Goal: Transaction & Acquisition: Purchase product/service

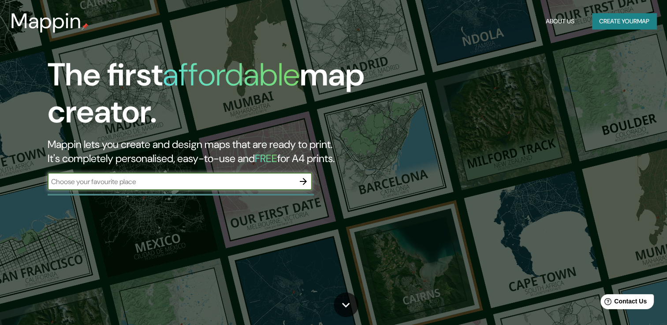
click at [197, 182] on input "text" at bounding box center [171, 182] width 247 height 10
type input "[PERSON_NAME][GEOGRAPHIC_DATA], [GEOGRAPHIC_DATA]. [GEOGRAPHIC_DATA]."
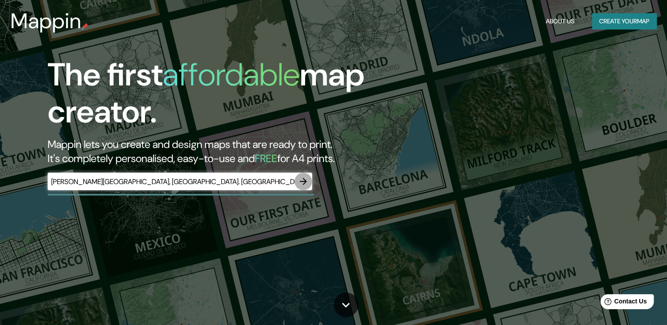
click at [302, 178] on icon "button" at bounding box center [303, 181] width 11 height 11
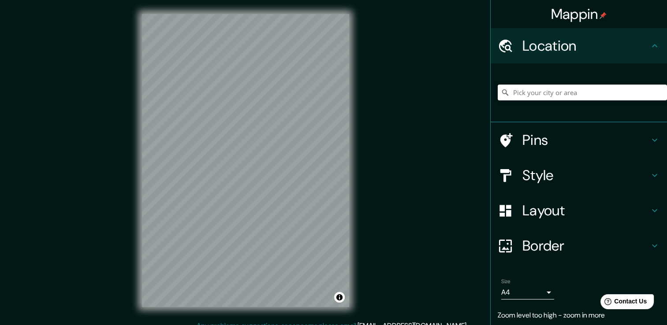
click at [542, 94] on input "Pick your city or area" at bounding box center [582, 93] width 169 height 16
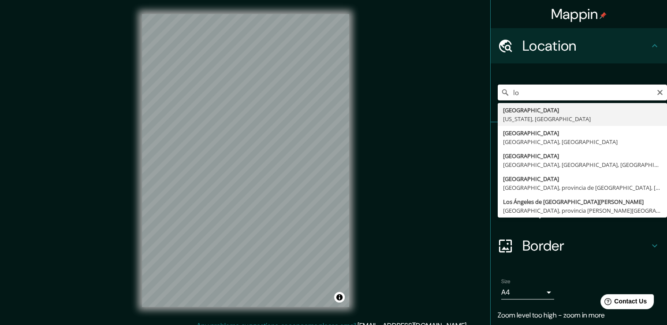
type input "l"
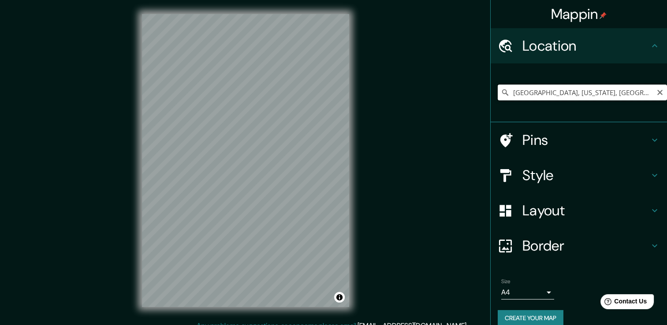
click at [596, 98] on input "[GEOGRAPHIC_DATA], [US_STATE], [GEOGRAPHIC_DATA]" at bounding box center [582, 93] width 169 height 16
drag, startPoint x: 632, startPoint y: 96, endPoint x: 457, endPoint y: 91, distance: 174.2
click at [457, 91] on div "Mappin Location [GEOGRAPHIC_DATA], [US_STATE], [GEOGRAPHIC_DATA] Pins Style Lay…" at bounding box center [333, 167] width 667 height 335
paste input "[STREET_ADDRESS][PERSON_NAME]"
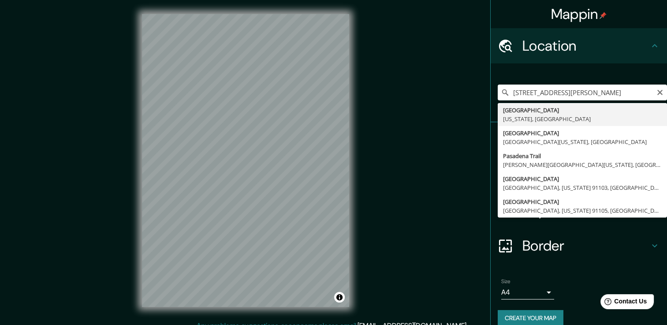
type input "[GEOGRAPHIC_DATA], [US_STATE], [GEOGRAPHIC_DATA]"
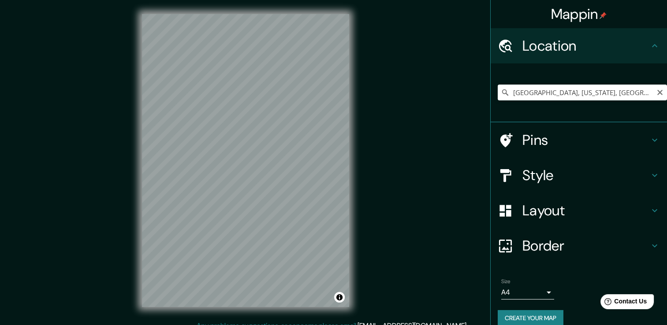
click at [543, 170] on h4 "Style" at bounding box center [585, 176] width 127 height 18
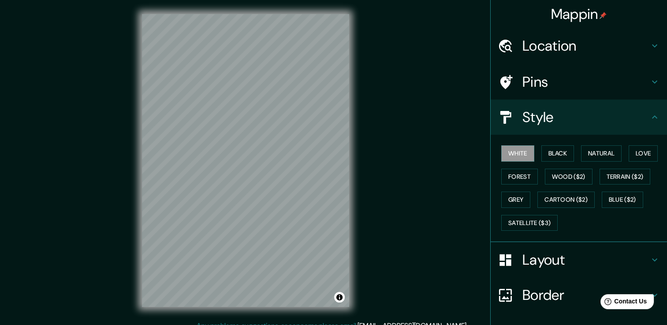
click at [537, 82] on h4 "Pins" at bounding box center [585, 82] width 127 height 18
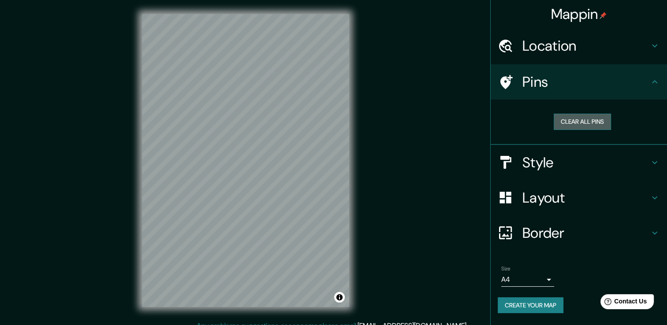
click at [576, 123] on button "Clear all pins" at bounding box center [582, 122] width 57 height 16
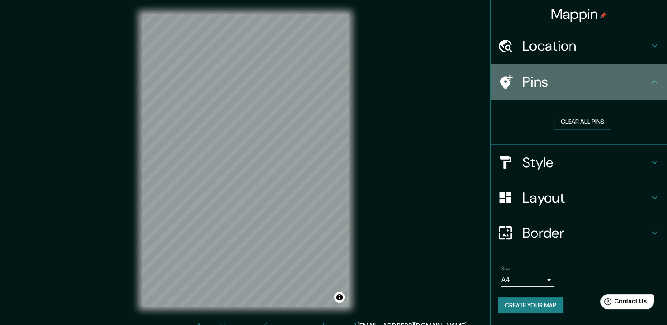
click at [507, 80] on icon at bounding box center [506, 82] width 12 height 14
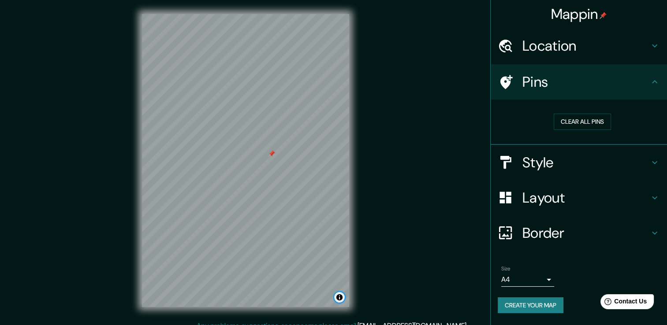
click at [342, 295] on button "Toggle attribution" at bounding box center [339, 297] width 11 height 11
click at [374, 269] on div "Mappin Location [GEOGRAPHIC_DATA], [US_STATE], [GEOGRAPHIC_DATA] Pins Clear all…" at bounding box center [333, 167] width 667 height 335
click at [570, 159] on h4 "Style" at bounding box center [585, 163] width 127 height 18
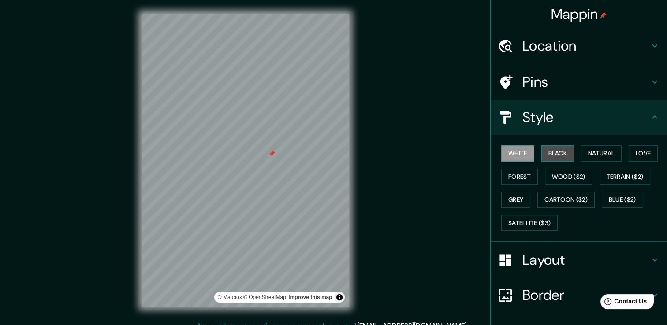
click at [556, 148] on button "Black" at bounding box center [557, 153] width 33 height 16
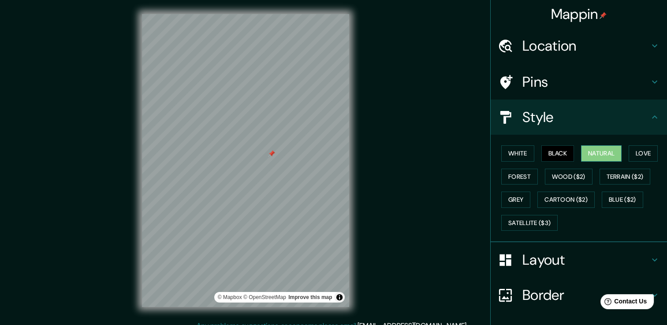
click at [588, 152] on button "Natural" at bounding box center [601, 153] width 41 height 16
click at [628, 156] on button "Love" at bounding box center [642, 153] width 29 height 16
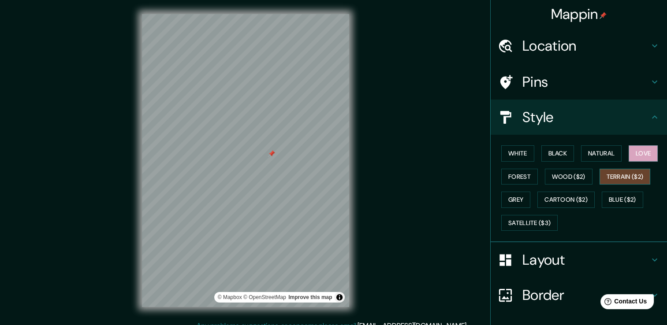
click at [629, 173] on button "Terrain ($2)" at bounding box center [624, 177] width 51 height 16
click at [554, 177] on button "Wood ($2)" at bounding box center [569, 177] width 48 height 16
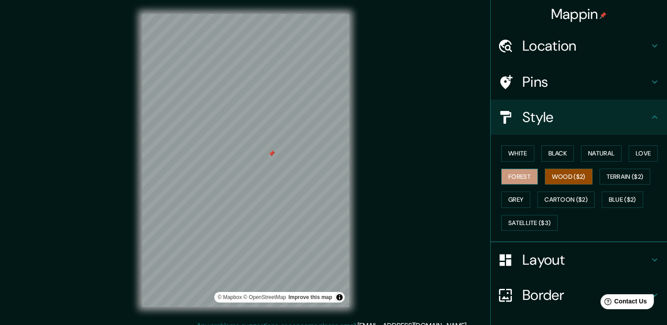
click at [526, 179] on button "Forest" at bounding box center [519, 177] width 37 height 16
click at [517, 198] on button "Grey" at bounding box center [515, 200] width 29 height 16
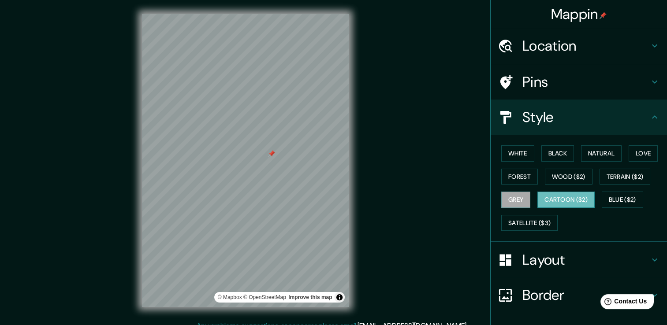
click at [549, 198] on button "Cartoon ($2)" at bounding box center [565, 200] width 57 height 16
click at [605, 197] on button "Blue ($2)" at bounding box center [622, 200] width 41 height 16
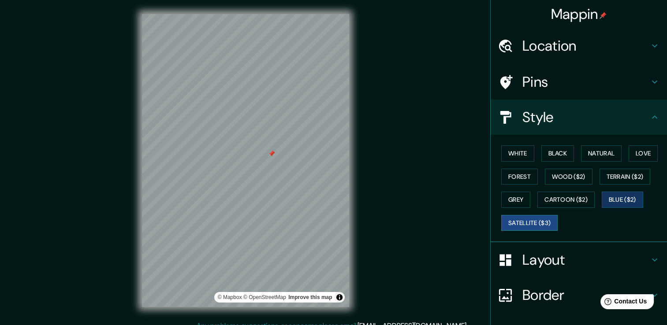
click at [527, 218] on button "Satellite ($3)" at bounding box center [529, 223] width 56 height 16
click at [524, 256] on h4 "Layout" at bounding box center [585, 260] width 127 height 18
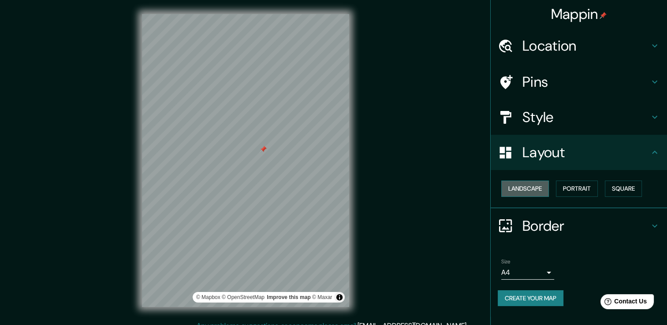
click at [525, 184] on button "Landscape" at bounding box center [525, 189] width 48 height 16
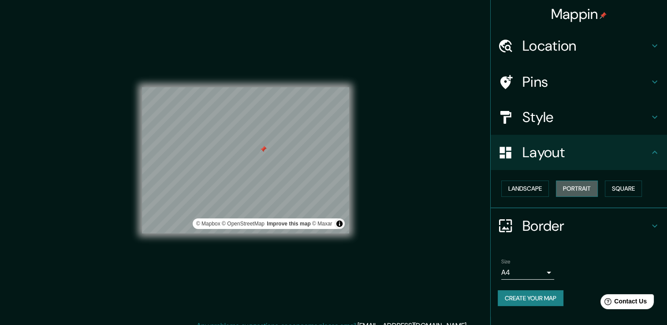
click at [580, 189] on button "Portrait" at bounding box center [577, 189] width 42 height 16
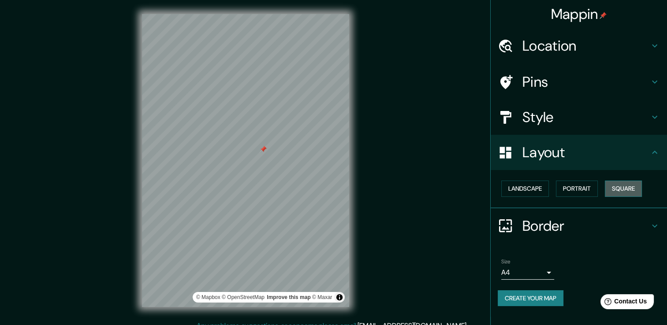
click at [633, 186] on button "Square" at bounding box center [623, 189] width 37 height 16
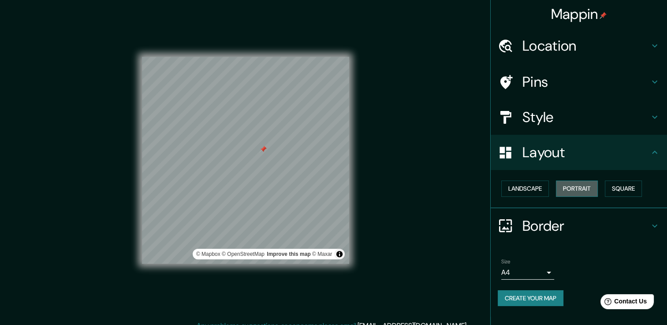
click at [589, 185] on button "Portrait" at bounding box center [577, 189] width 42 height 16
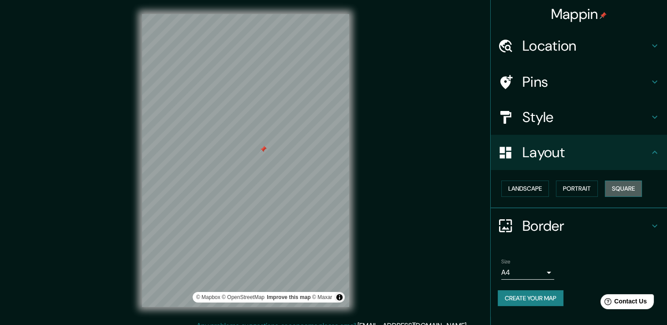
click at [612, 189] on button "Square" at bounding box center [623, 189] width 37 height 16
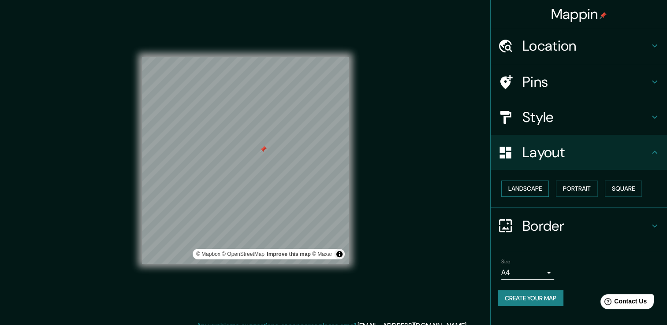
click at [536, 190] on button "Landscape" at bounding box center [525, 189] width 48 height 16
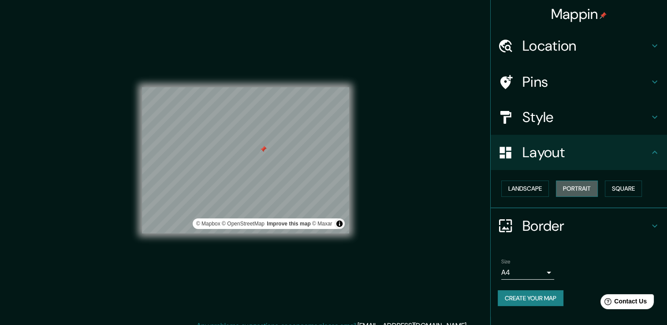
click at [590, 189] on button "Portrait" at bounding box center [577, 189] width 42 height 16
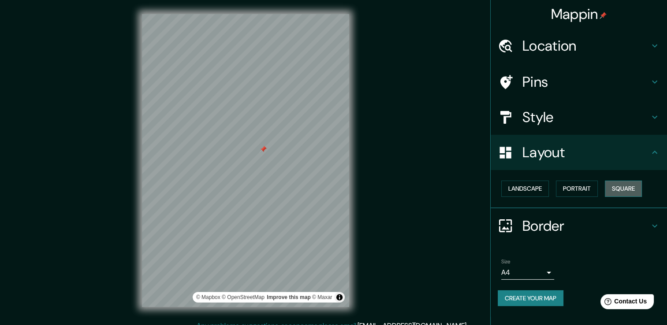
click at [612, 190] on button "Square" at bounding box center [623, 189] width 37 height 16
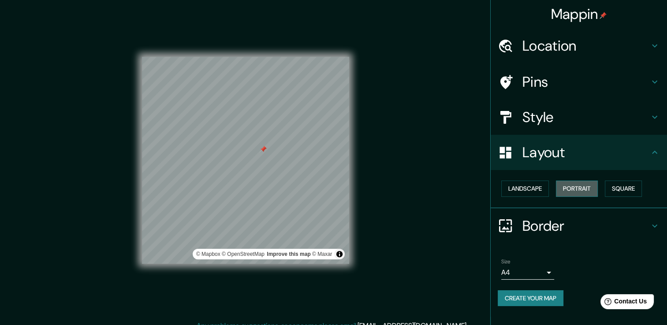
click at [588, 185] on button "Portrait" at bounding box center [577, 189] width 42 height 16
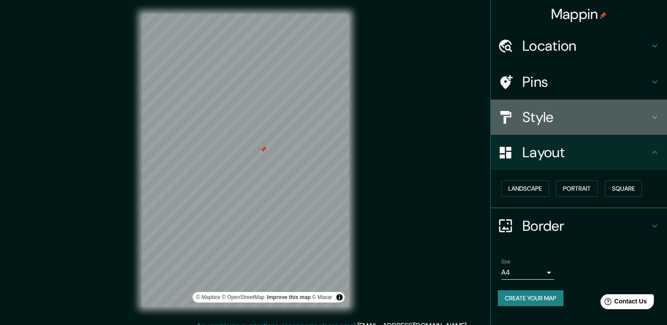
click at [591, 124] on h4 "Style" at bounding box center [585, 117] width 127 height 18
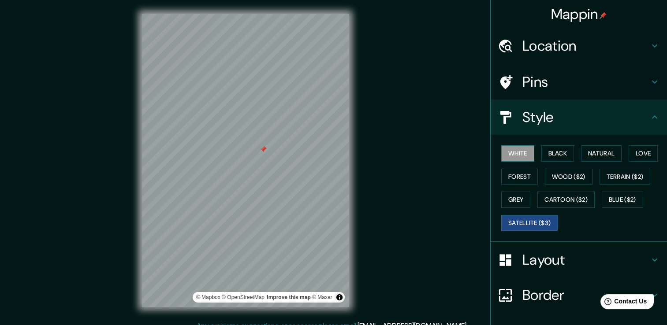
click at [518, 150] on button "White" at bounding box center [517, 153] width 33 height 16
click at [532, 151] on div "White Black Natural Love Forest Wood ($2) Terrain ($2) Grey Cartoon ($2) Blue (…" at bounding box center [582, 188] width 169 height 93
click at [546, 152] on button "Black" at bounding box center [557, 153] width 33 height 16
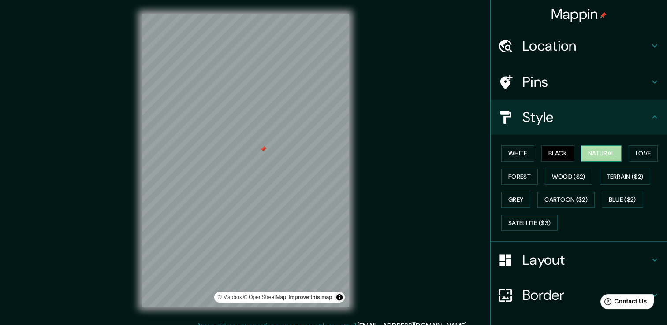
click at [588, 152] on button "Natural" at bounding box center [601, 153] width 41 height 16
click at [623, 154] on div "White Black Natural Love Forest Wood ($2) Terrain ($2) Grey Cartoon ($2) Blue (…" at bounding box center [582, 188] width 169 height 93
click at [629, 154] on button "Love" at bounding box center [642, 153] width 29 height 16
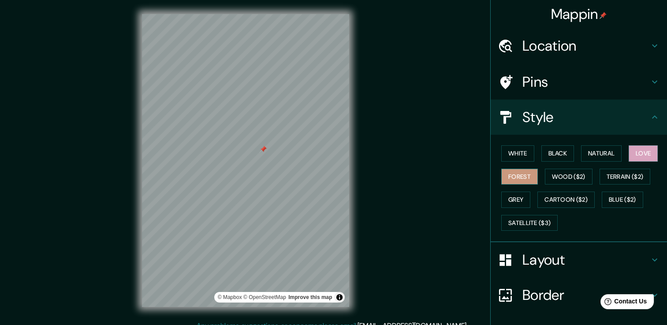
click at [514, 175] on button "Forest" at bounding box center [519, 177] width 37 height 16
click at [558, 181] on button "Wood ($2)" at bounding box center [569, 177] width 48 height 16
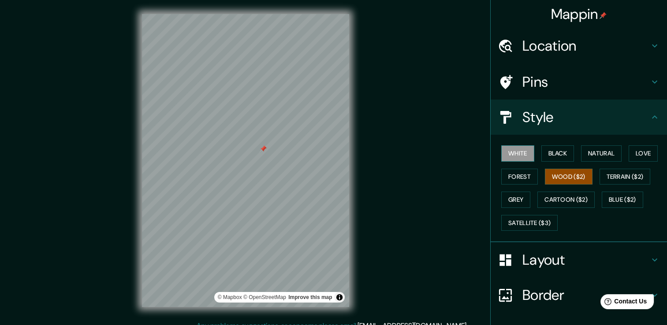
click at [520, 152] on button "White" at bounding box center [517, 153] width 33 height 16
click at [555, 152] on button "Black" at bounding box center [557, 153] width 33 height 16
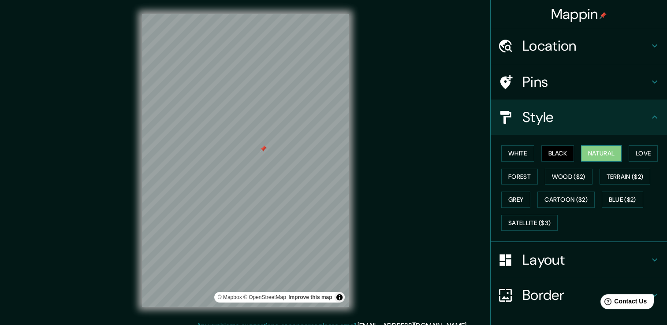
click at [581, 153] on button "Natural" at bounding box center [601, 153] width 41 height 16
click at [520, 172] on button "Forest" at bounding box center [519, 177] width 37 height 16
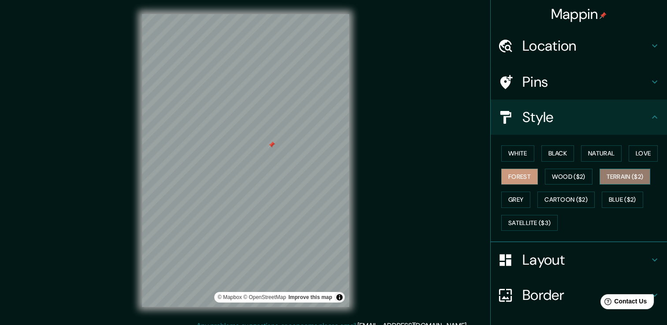
click at [624, 177] on button "Terrain ($2)" at bounding box center [624, 177] width 51 height 16
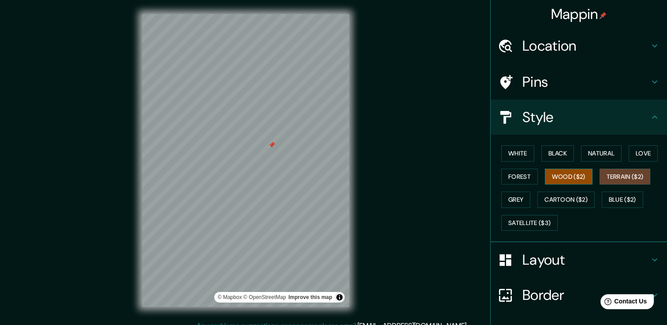
click at [564, 181] on button "Wood ($2)" at bounding box center [569, 177] width 48 height 16
click at [569, 192] on button "Cartoon ($2)" at bounding box center [565, 200] width 57 height 16
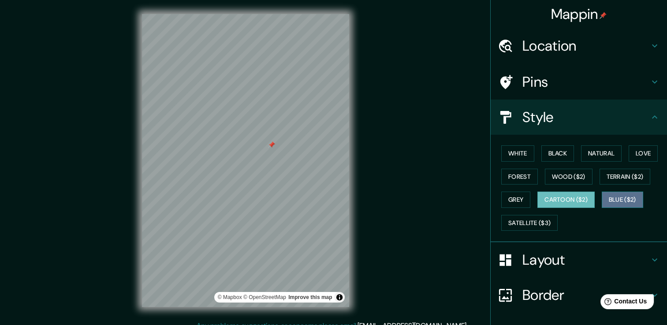
click at [602, 193] on button "Blue ($2)" at bounding box center [622, 200] width 41 height 16
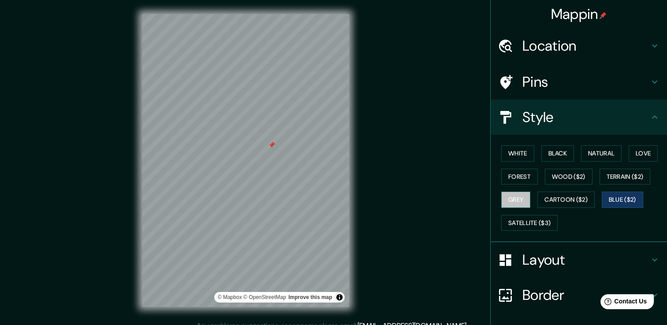
click at [512, 197] on button "Grey" at bounding box center [515, 200] width 29 height 16
click at [515, 216] on button "Satellite ($3)" at bounding box center [529, 223] width 56 height 16
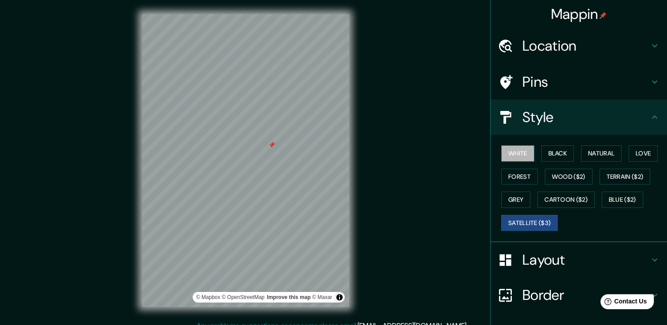
click at [517, 158] on button "White" at bounding box center [517, 153] width 33 height 16
click at [618, 153] on div "White Black Natural Love Forest Wood ($2) Terrain ($2) Grey Cartoon ($2) Blue (…" at bounding box center [582, 188] width 169 height 93
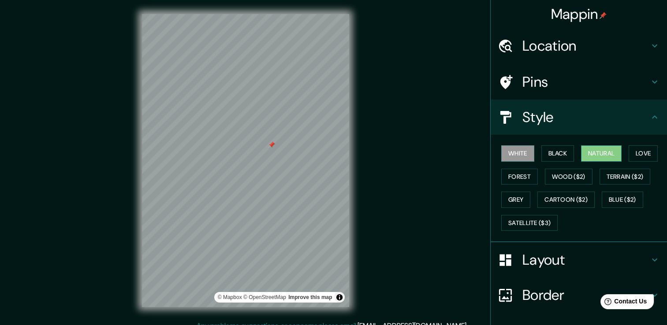
click at [603, 156] on button "Natural" at bounding box center [601, 153] width 41 height 16
click at [635, 163] on div "White Black Natural Love Forest Wood ($2) Terrain ($2) Grey Cartoon ($2) Blue (…" at bounding box center [582, 188] width 169 height 93
click at [636, 160] on button "Love" at bounding box center [642, 153] width 29 height 16
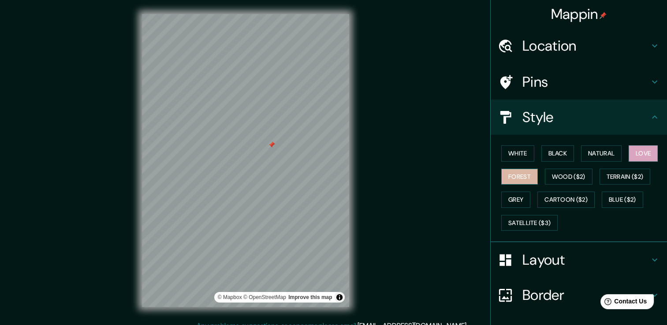
click at [517, 179] on button "Forest" at bounding box center [519, 177] width 37 height 16
click at [546, 264] on h4 "Layout" at bounding box center [585, 260] width 127 height 18
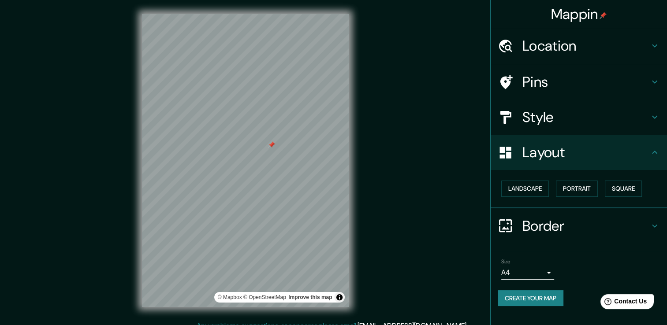
scroll to position [10, 0]
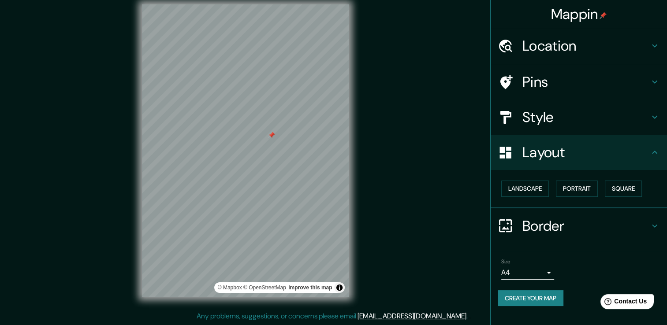
click at [548, 227] on h4 "Border" at bounding box center [585, 226] width 127 height 18
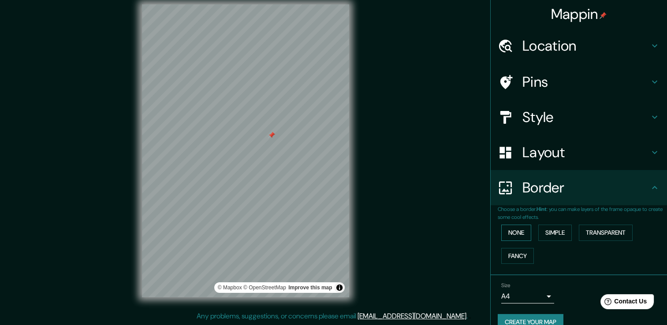
click at [517, 234] on button "None" at bounding box center [516, 233] width 30 height 16
click at [547, 234] on button "Simple" at bounding box center [554, 233] width 33 height 16
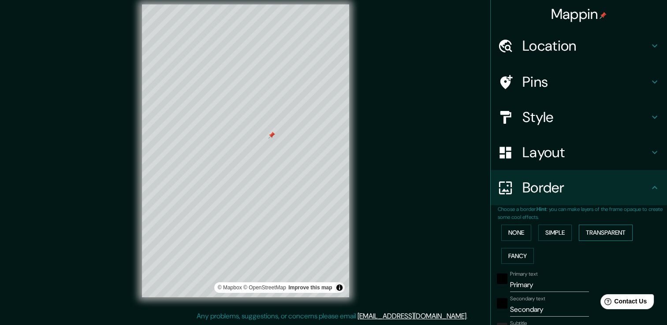
click at [584, 231] on button "Transparent" at bounding box center [606, 233] width 54 height 16
click at [515, 252] on button "Fancy" at bounding box center [517, 256] width 33 height 16
click at [507, 238] on button "None" at bounding box center [516, 233] width 30 height 16
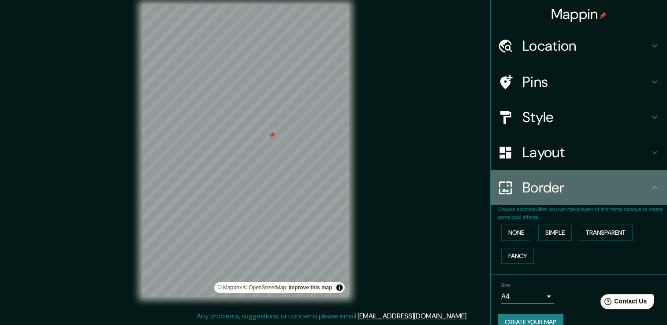
click at [622, 191] on h4 "Border" at bounding box center [585, 188] width 127 height 18
click at [649, 192] on icon at bounding box center [654, 187] width 11 height 11
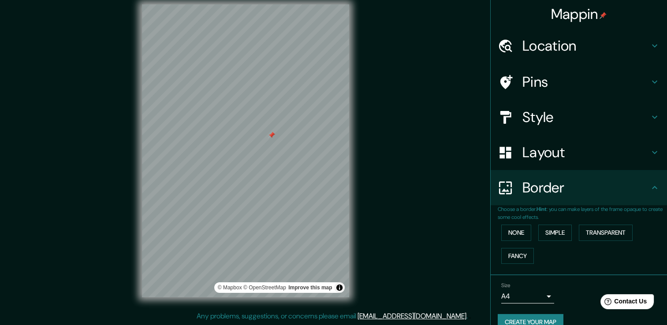
scroll to position [15, 0]
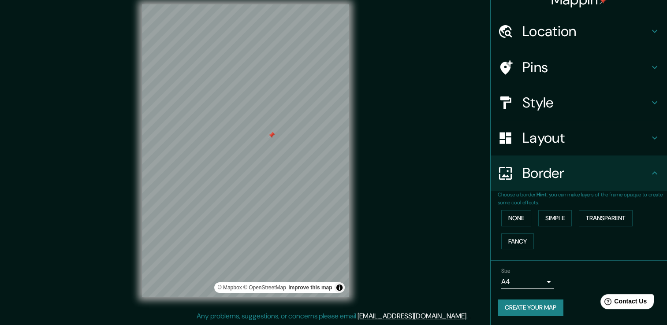
click at [539, 284] on body "Mappin Location [GEOGRAPHIC_DATA], [US_STATE], [GEOGRAPHIC_DATA] Pins Style Lay…" at bounding box center [333, 152] width 667 height 325
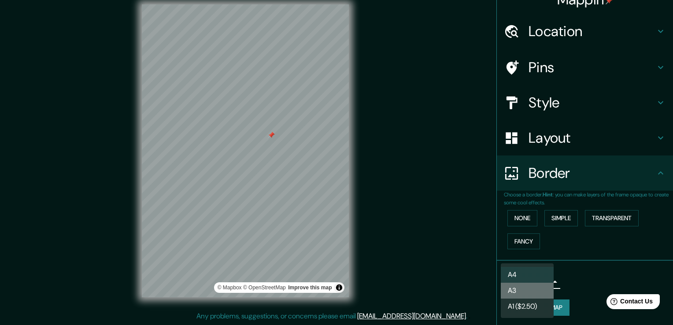
click at [525, 295] on li "A3" at bounding box center [527, 291] width 53 height 16
click at [535, 282] on body "Mappin Location [GEOGRAPHIC_DATA], [US_STATE], [GEOGRAPHIC_DATA] Pins Style Lay…" at bounding box center [336, 152] width 673 height 325
click at [553, 285] on li "A3" at bounding box center [527, 291] width 53 height 16
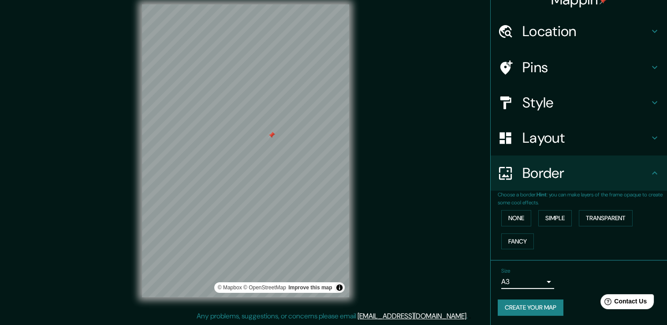
click at [557, 285] on div at bounding box center [333, 162] width 667 height 325
click at [525, 290] on div "Size A3 a4" at bounding box center [579, 278] width 162 height 28
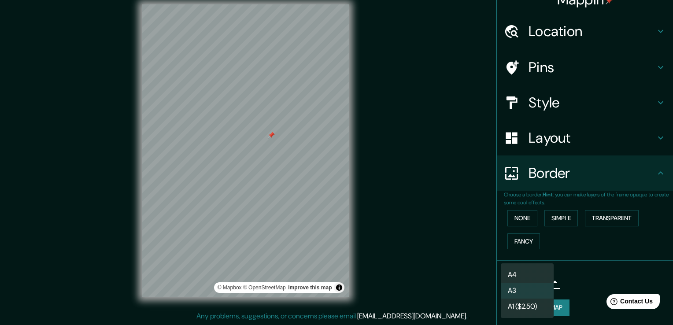
click at [526, 286] on body "Mappin Location [GEOGRAPHIC_DATA], [US_STATE], [GEOGRAPHIC_DATA] Pins Style Lay…" at bounding box center [336, 152] width 673 height 325
click at [525, 278] on li "A4" at bounding box center [527, 275] width 53 height 16
type input "single"
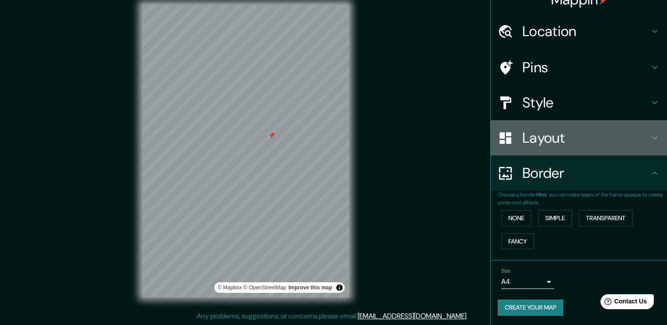
click at [576, 139] on h4 "Layout" at bounding box center [585, 138] width 127 height 18
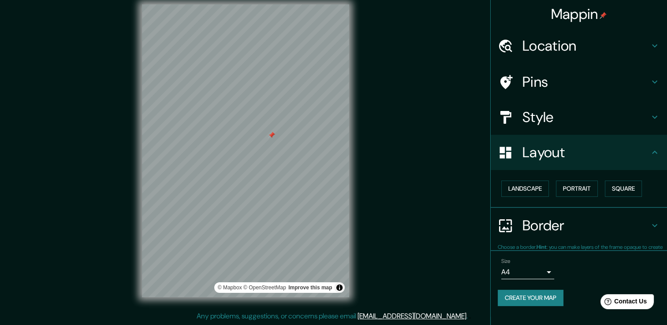
scroll to position [0, 0]
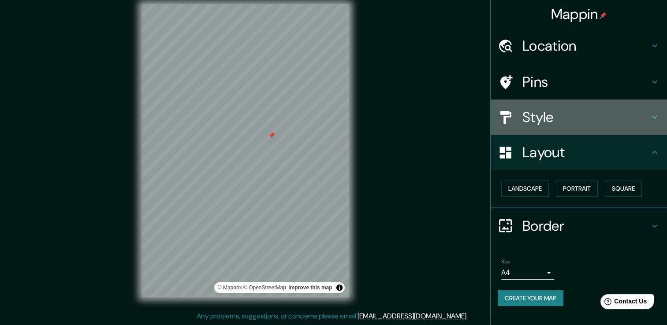
click at [565, 119] on h4 "Style" at bounding box center [585, 117] width 127 height 18
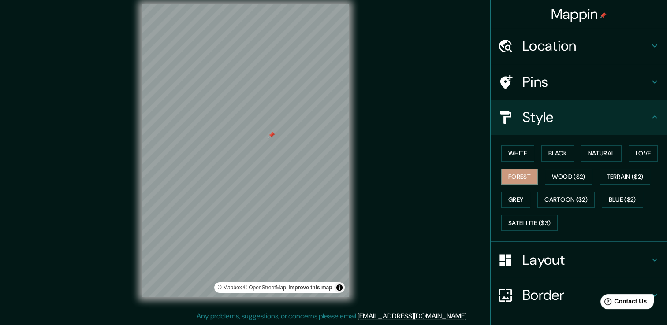
drag, startPoint x: 538, startPoint y: 117, endPoint x: 572, endPoint y: 123, distance: 34.3
click at [572, 123] on h4 "Style" at bounding box center [585, 117] width 127 height 18
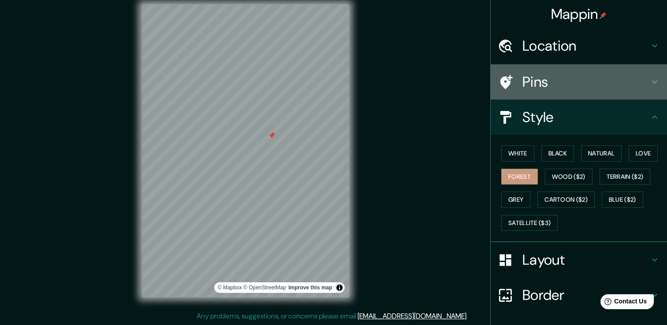
click at [557, 78] on h4 "Pins" at bounding box center [585, 82] width 127 height 18
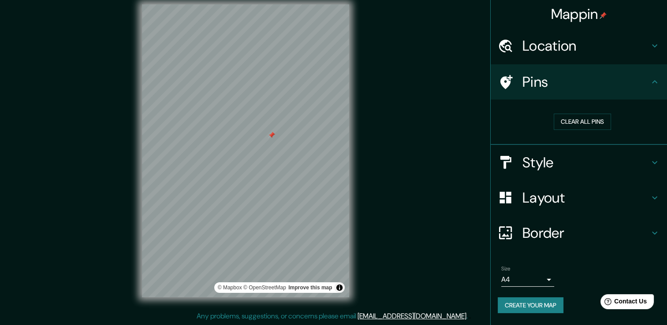
click at [536, 302] on button "Create your map" at bounding box center [531, 305] width 66 height 16
drag, startPoint x: 411, startPoint y: 225, endPoint x: 389, endPoint y: 215, distance: 24.3
click at [389, 215] on div "Mappin Location [GEOGRAPHIC_DATA], [US_STATE], [GEOGRAPHIC_DATA] Pins Clear all…" at bounding box center [333, 157] width 667 height 335
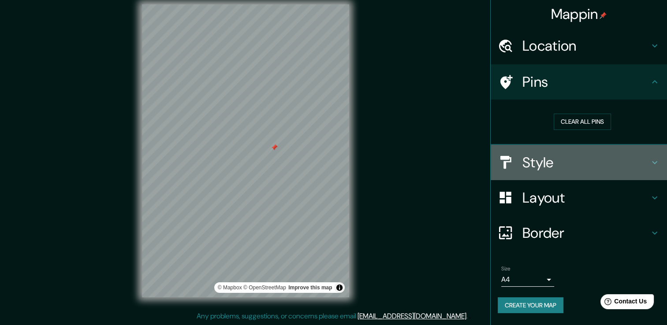
click at [545, 162] on h4 "Style" at bounding box center [585, 163] width 127 height 18
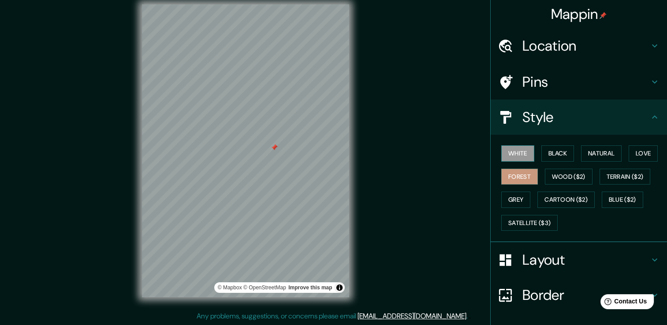
click at [521, 154] on button "White" at bounding box center [517, 153] width 33 height 16
click at [549, 155] on button "Black" at bounding box center [557, 153] width 33 height 16
click at [572, 154] on div "White Black Natural Love Forest Wood ($2) Terrain ($2) Grey Cartoon ($2) Blue (…" at bounding box center [582, 188] width 169 height 93
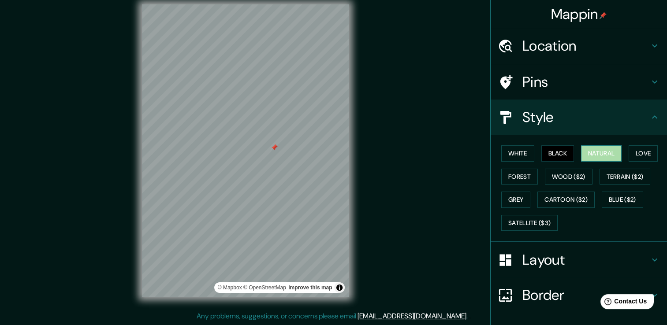
click at [581, 154] on button "Natural" at bounding box center [601, 153] width 41 height 16
click at [628, 153] on button "Love" at bounding box center [642, 153] width 29 height 16
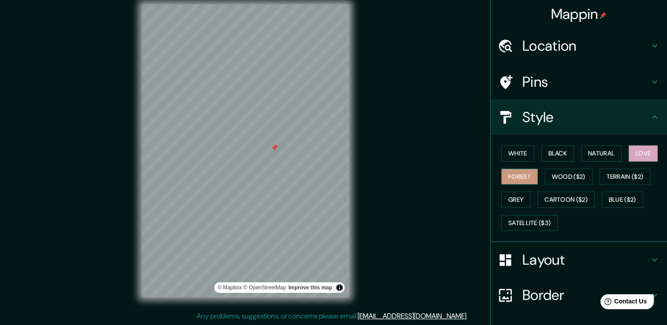
click at [517, 179] on button "Forest" at bounding box center [519, 177] width 37 height 16
click at [545, 178] on button "Wood ($2)" at bounding box center [569, 177] width 48 height 16
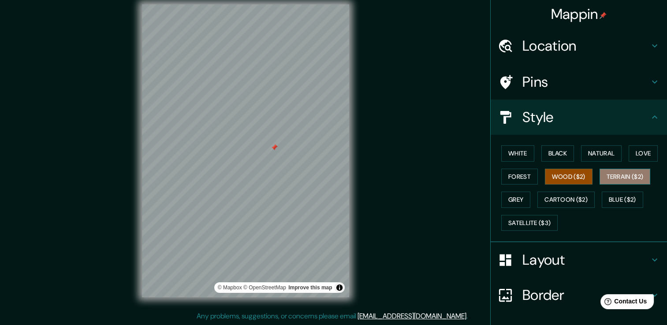
click at [614, 174] on button "Terrain ($2)" at bounding box center [624, 177] width 51 height 16
click at [564, 181] on button "Wood ($2)" at bounding box center [569, 177] width 48 height 16
click at [216, 4] on div at bounding box center [245, 4] width 207 height 0
